Goal: Transaction & Acquisition: Purchase product/service

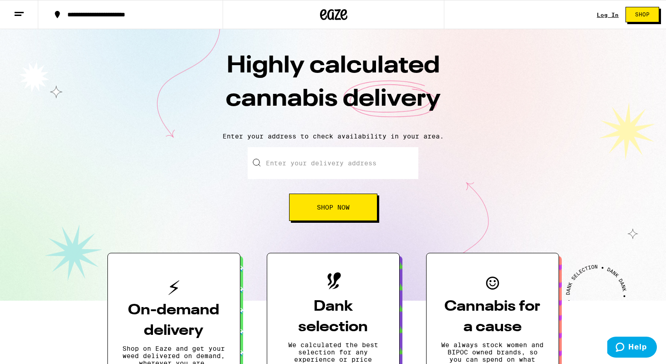
click at [612, 16] on div "Log In" at bounding box center [608, 15] width 22 height 6
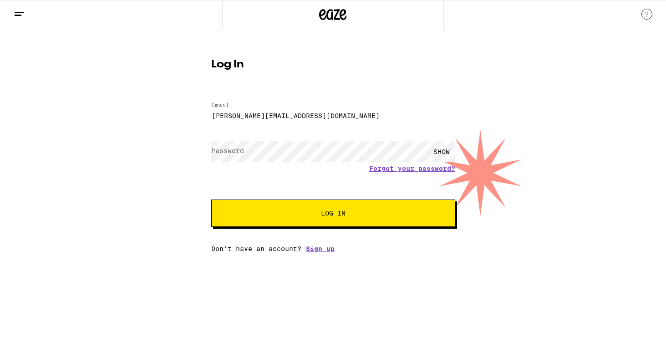
type input "[PERSON_NAME][EMAIL_ADDRESS][DOMAIN_NAME]"
click at [408, 211] on span "Log In" at bounding box center [333, 213] width 170 height 6
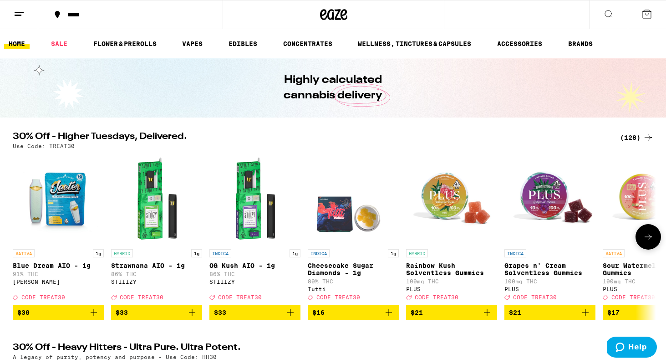
scroll to position [2, 0]
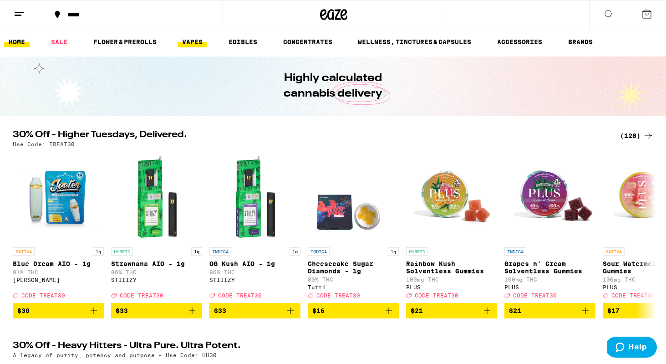
click at [198, 41] on link "VAPES" at bounding box center [193, 41] width 30 height 11
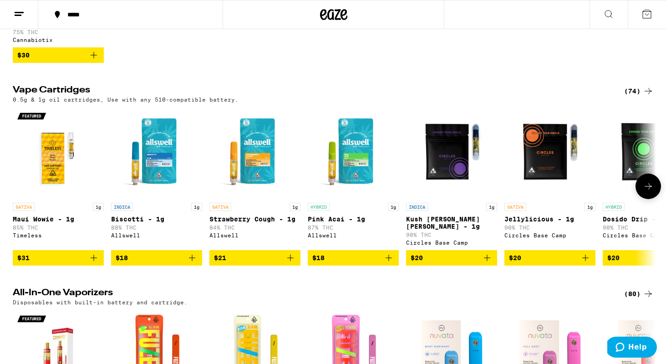
scroll to position [244, 0]
click at [648, 96] on icon at bounding box center [648, 91] width 11 height 11
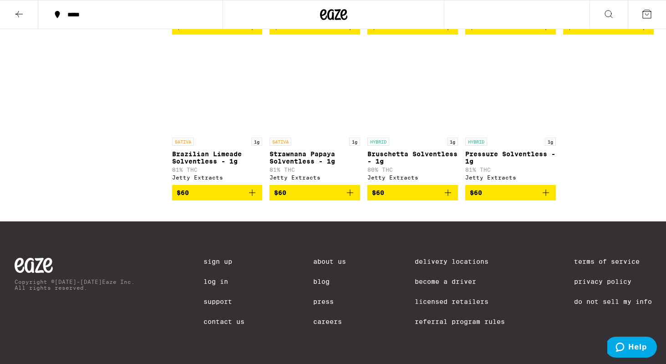
scroll to position [2415, 0]
